Goal: Information Seeking & Learning: Compare options

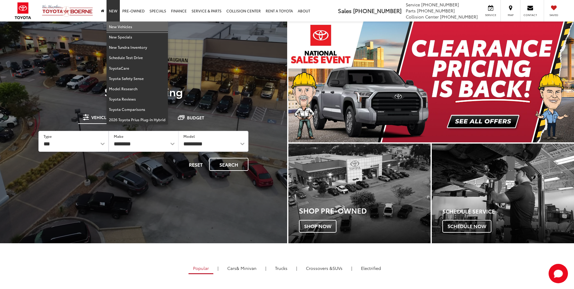
drag, startPoint x: 0, startPoint y: 0, endPoint x: 114, endPoint y: 27, distance: 117.5
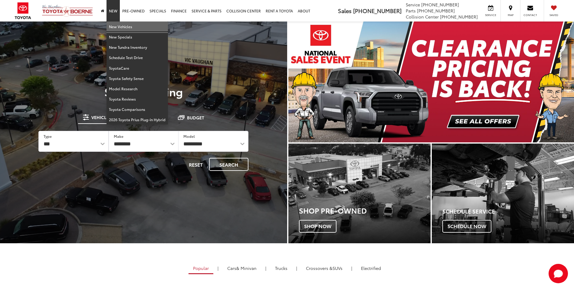
click at [114, 27] on link "New Vehicles" at bounding box center [136, 26] width 61 height 10
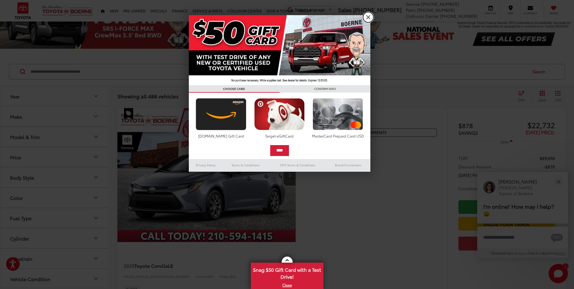
click at [366, 15] on link "X" at bounding box center [368, 17] width 10 height 10
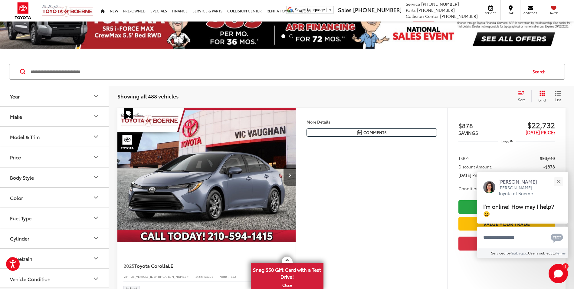
click at [37, 138] on div "Model & Trim" at bounding box center [25, 137] width 30 height 6
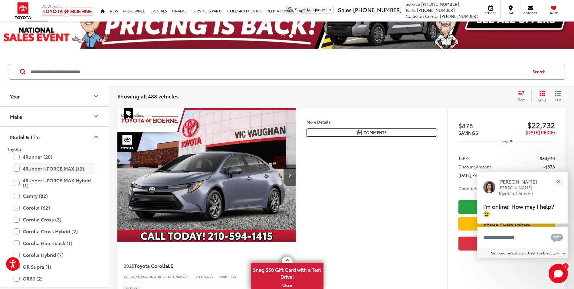
click at [56, 168] on label "4Runner i-FORCE MAX (12)" at bounding box center [55, 168] width 82 height 11
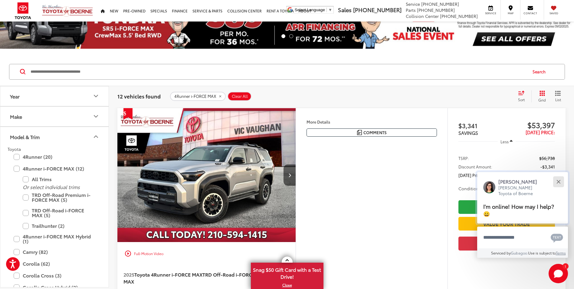
click at [557, 179] on button "Close" at bounding box center [558, 181] width 13 height 13
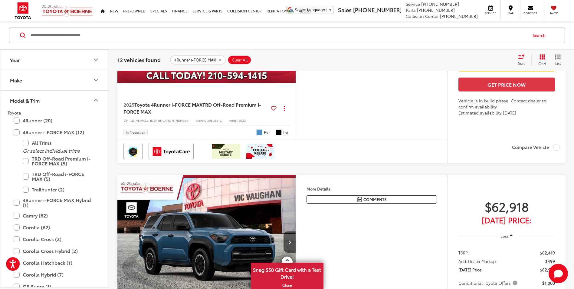
scroll to position [2238, 0]
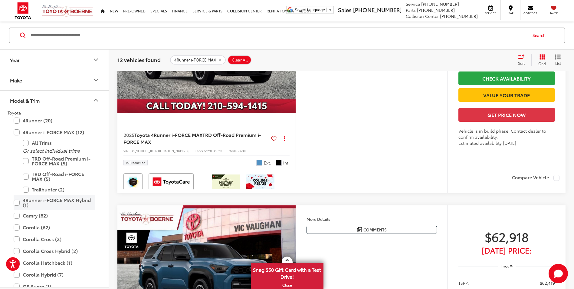
click at [16, 202] on label "4Runner i-FORCE MAX Hybrid (1)" at bounding box center [55, 202] width 82 height 15
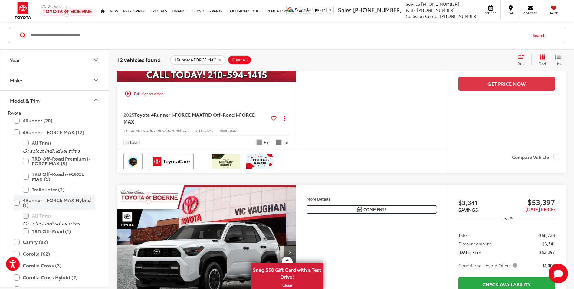
scroll to position [67, 0]
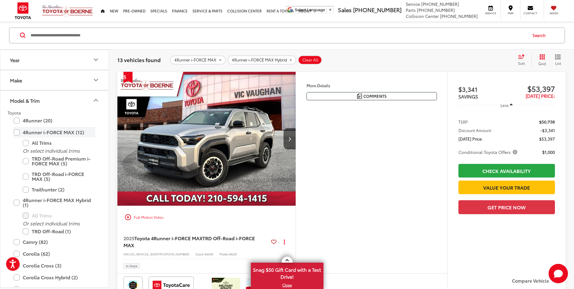
click at [18, 133] on label "4Runner i-FORCE MAX (12)" at bounding box center [55, 132] width 82 height 11
